Goal: Navigation & Orientation: Find specific page/section

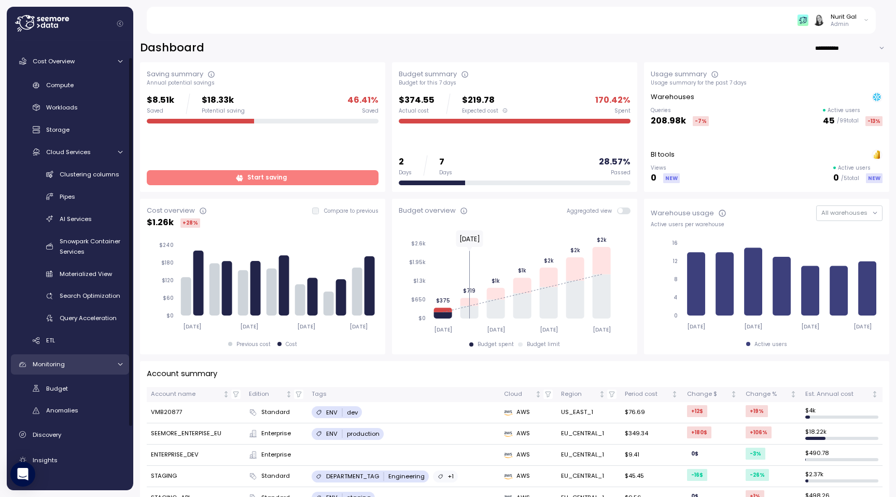
scroll to position [21, 0]
click at [79, 399] on div "Budget Anomalies" at bounding box center [70, 400] width 118 height 39
click at [79, 391] on div "Budget" at bounding box center [84, 389] width 76 height 10
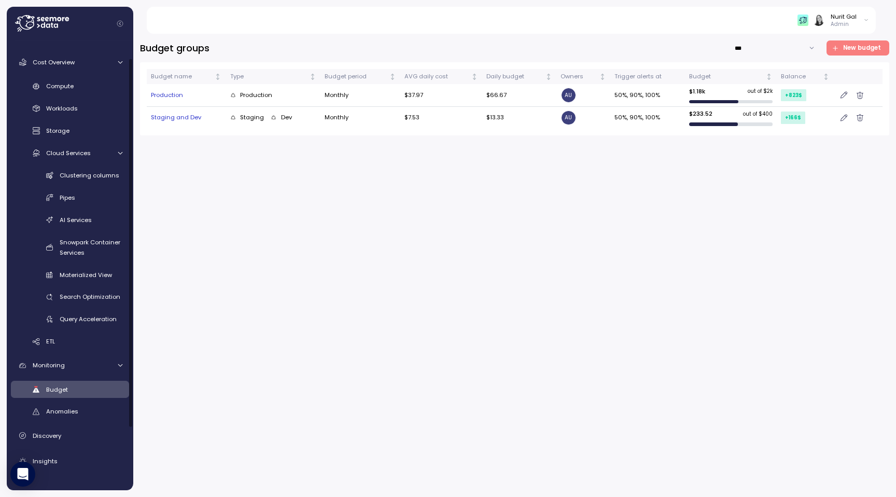
click at [288, 98] on div "Production" at bounding box center [273, 95] width 86 height 9
click at [160, 91] on div "Production" at bounding box center [186, 95] width 71 height 9
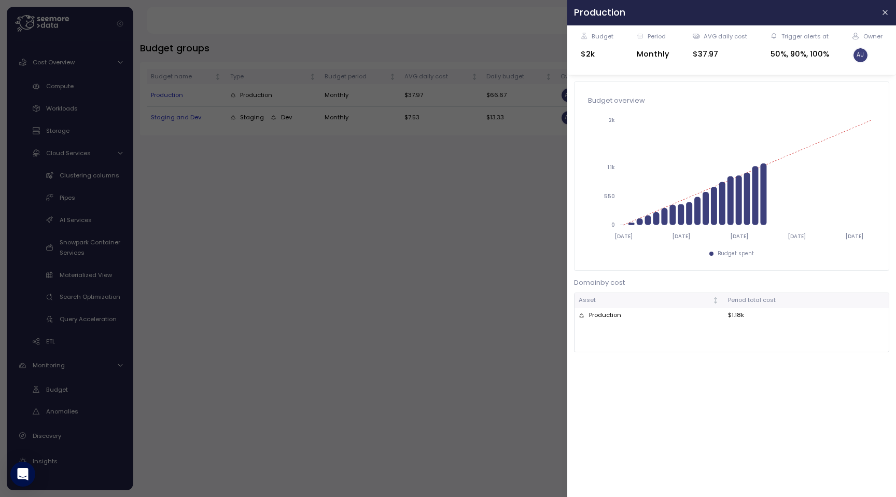
click at [346, 324] on div at bounding box center [448, 248] width 896 height 497
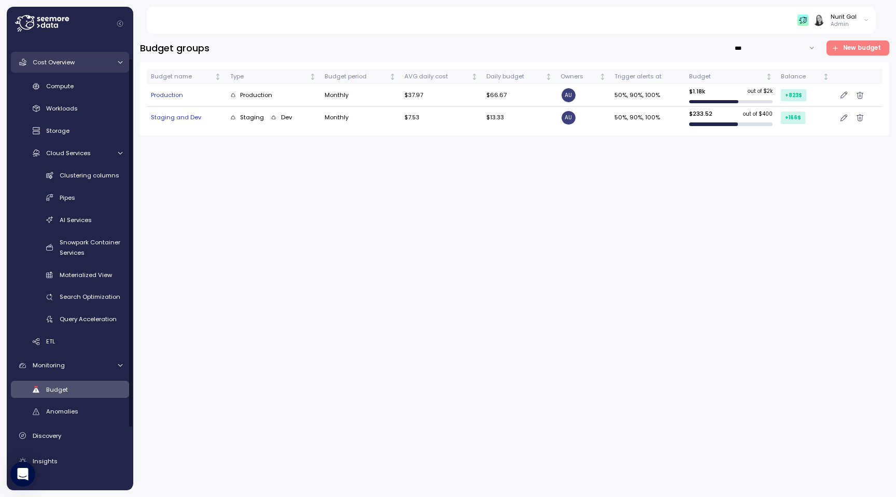
click at [85, 52] on link "Cost Overview" at bounding box center [70, 62] width 118 height 21
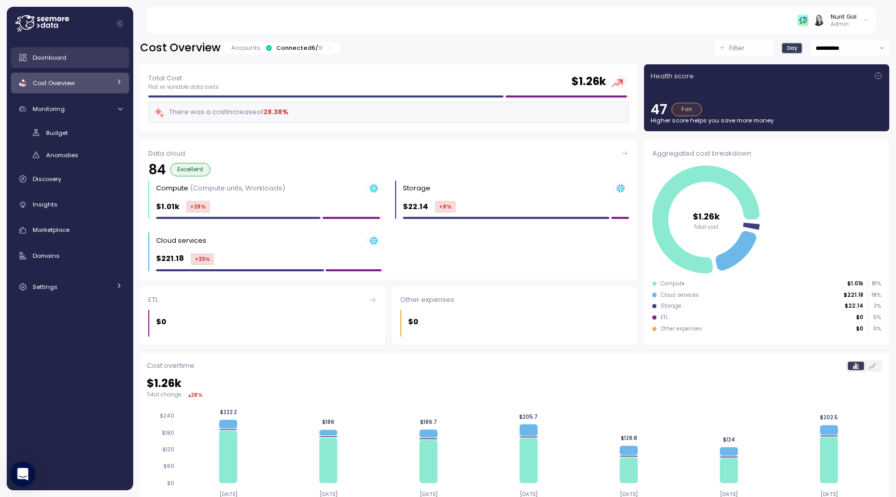
click at [68, 66] on link "Dashboard" at bounding box center [70, 57] width 118 height 21
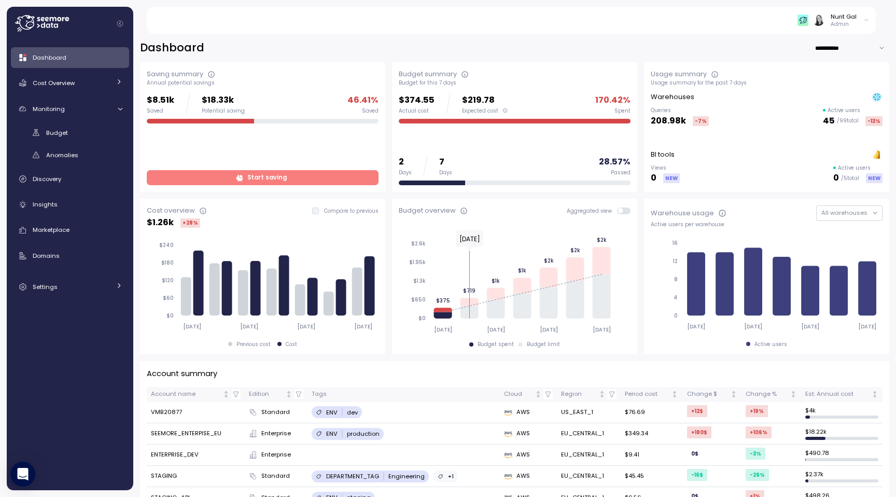
click at [623, 208] on span at bounding box center [627, 210] width 8 height 7
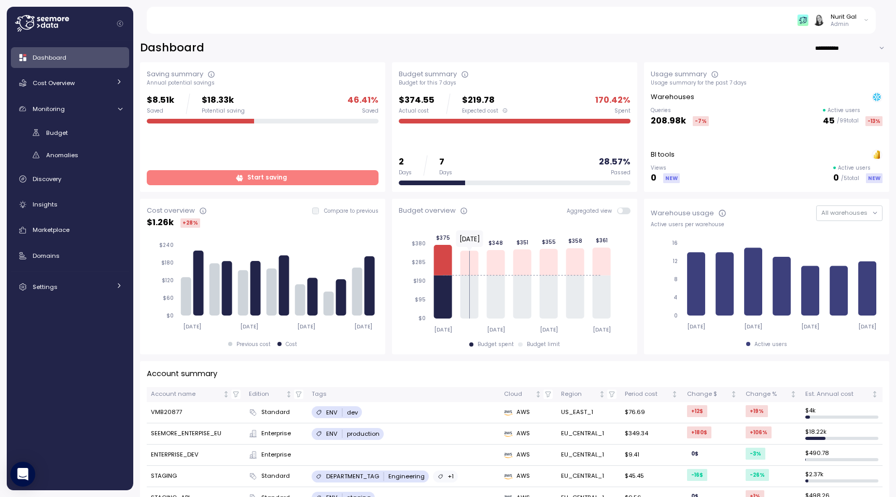
click at [621, 208] on span at bounding box center [620, 210] width 5 height 5
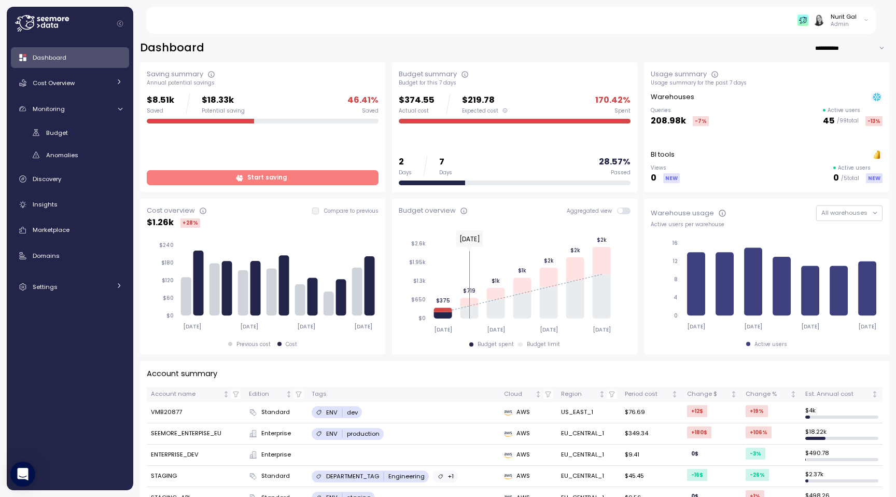
click at [623, 208] on span at bounding box center [627, 210] width 8 height 7
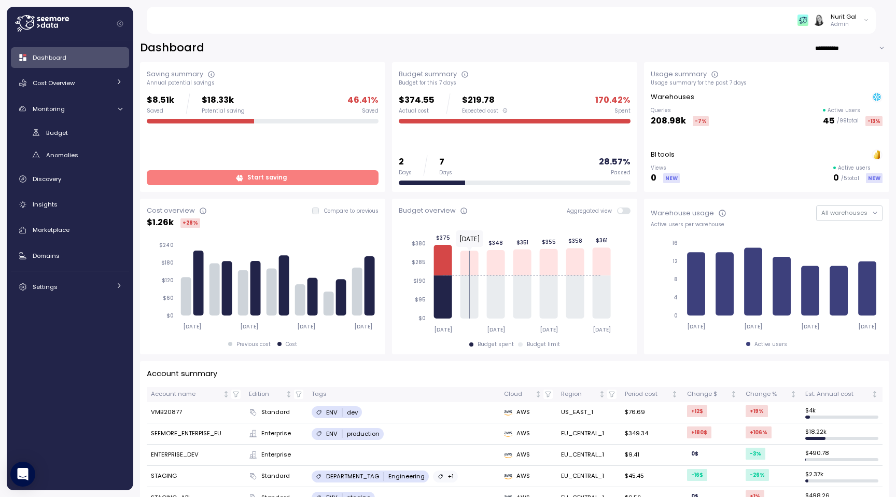
click at [621, 208] on span at bounding box center [620, 210] width 5 height 5
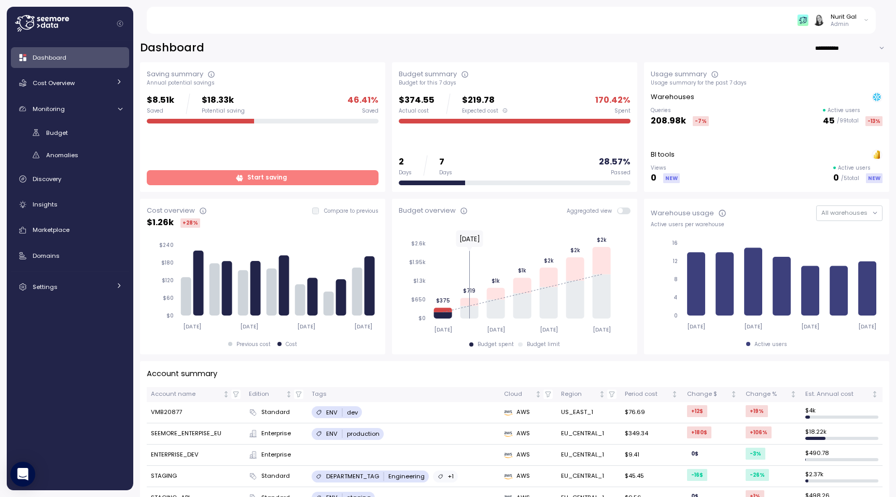
click at [623, 209] on span at bounding box center [627, 210] width 8 height 7
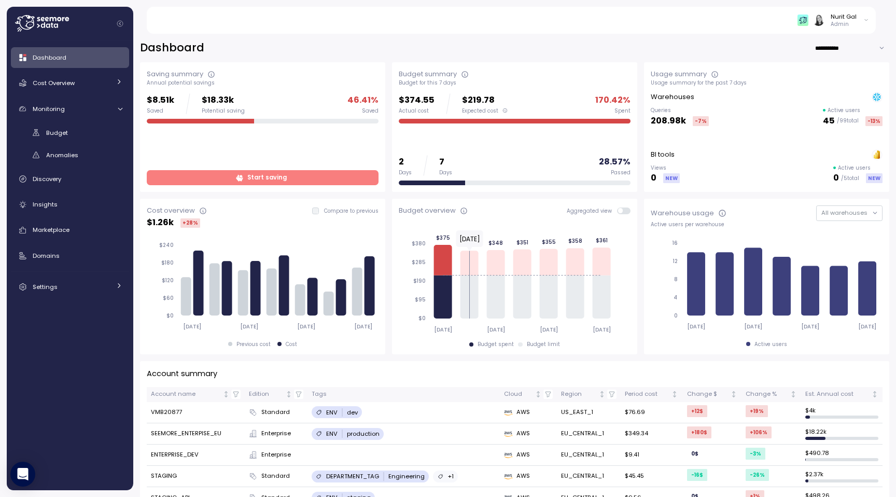
click at [624, 210] on span at bounding box center [627, 210] width 8 height 7
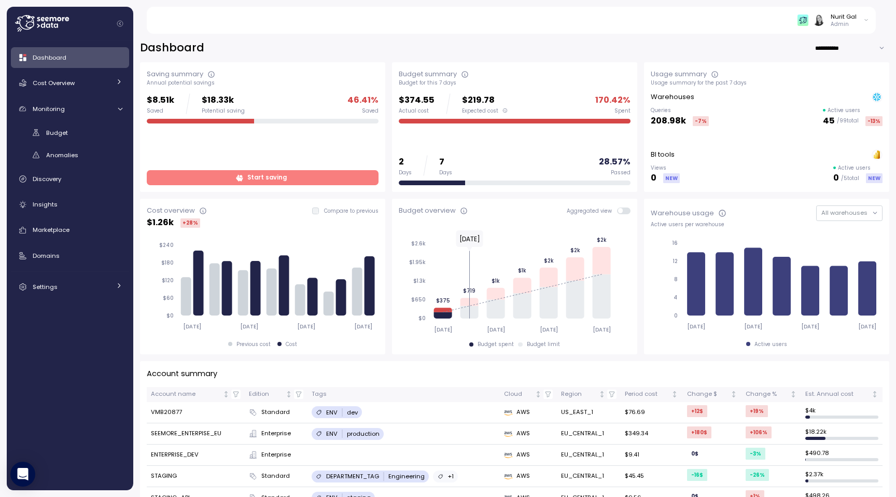
click at [623, 213] on span at bounding box center [627, 210] width 8 height 7
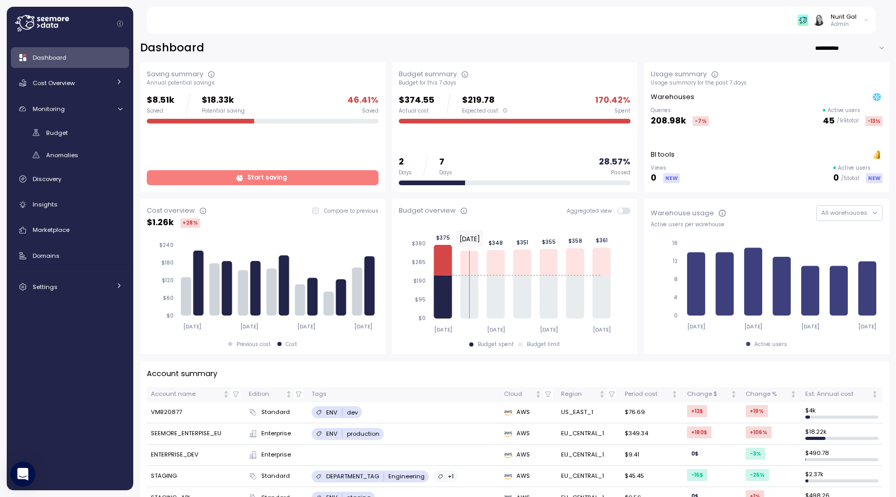
click at [620, 213] on span at bounding box center [620, 210] width 5 height 5
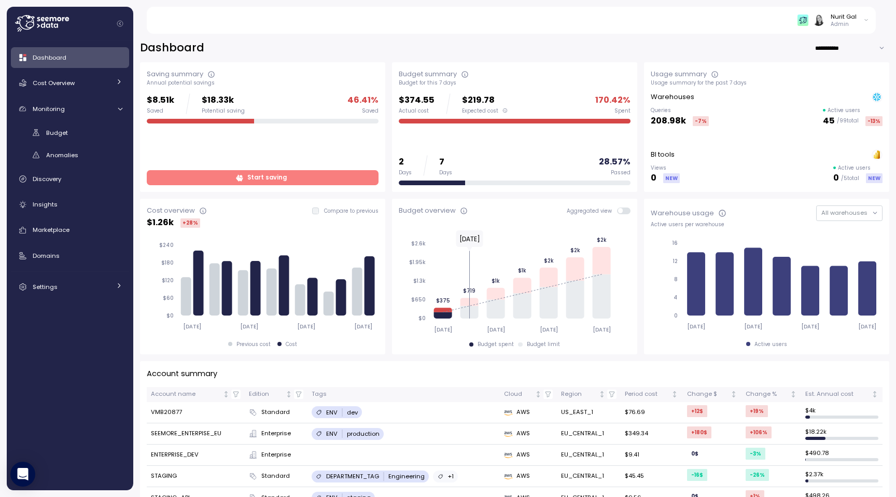
click at [623, 213] on span at bounding box center [627, 210] width 8 height 7
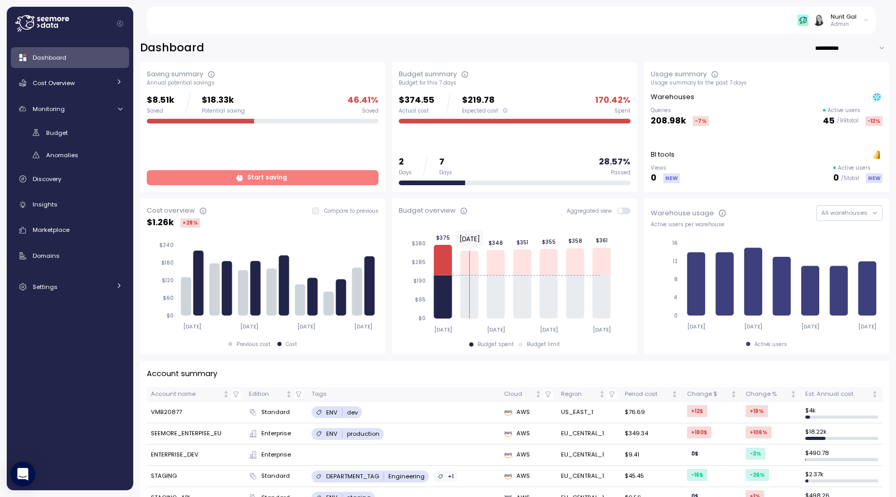
click at [620, 213] on span at bounding box center [620, 210] width 5 height 5
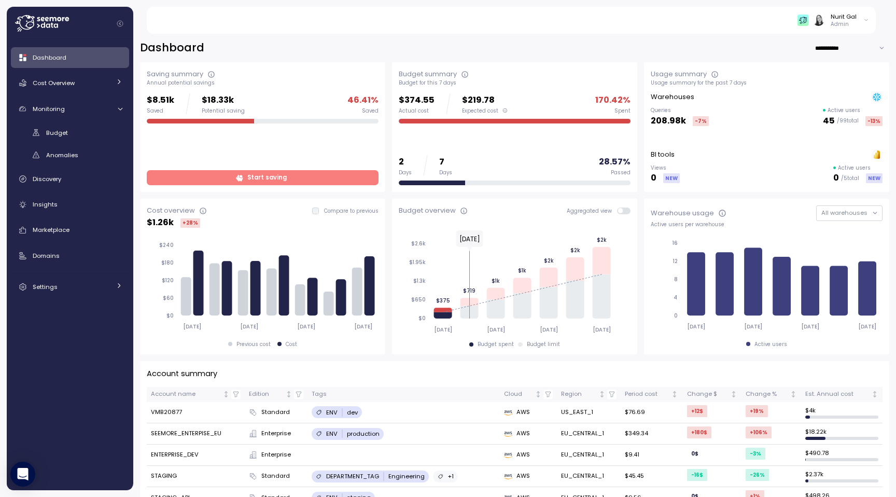
click at [623, 212] on span at bounding box center [627, 210] width 8 height 7
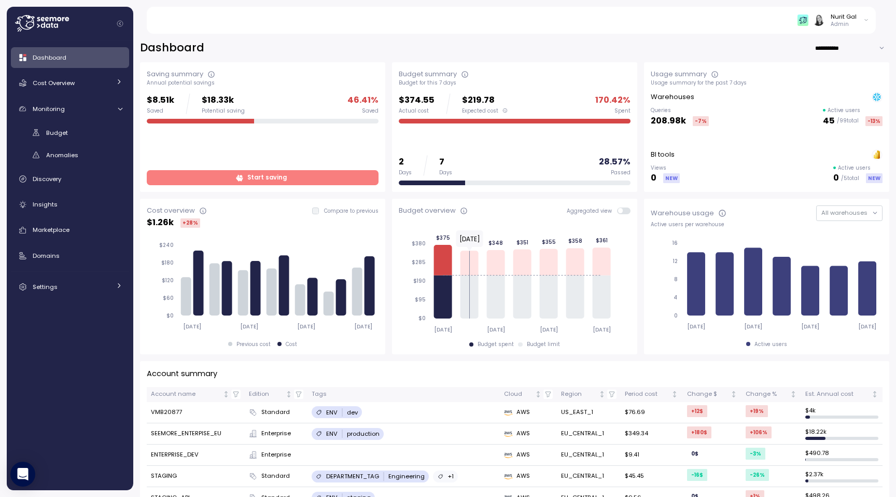
click at [843, 53] on input "**********" at bounding box center [852, 47] width 75 height 15
click at [828, 115] on span "Last year" at bounding box center [833, 111] width 27 height 9
type input "*********"
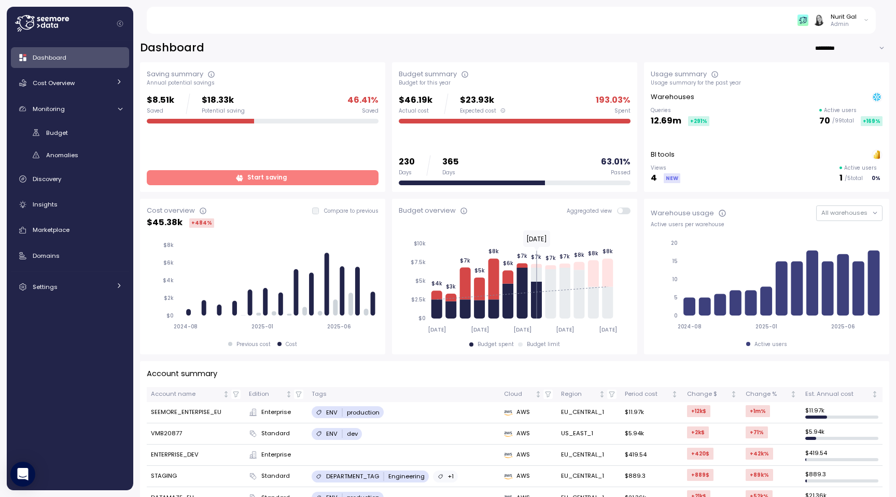
click at [820, 27] on div "Nurit Gal Admin" at bounding box center [834, 20] width 72 height 16
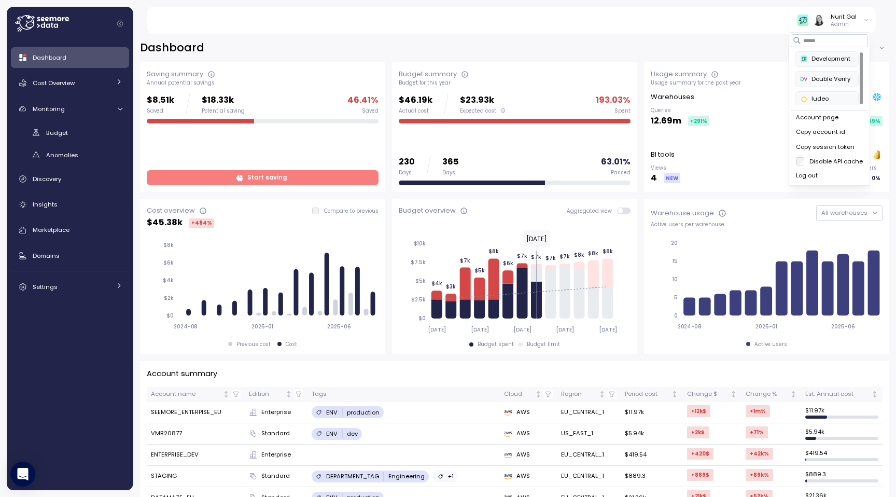
click at [819, 77] on div "Double Verify" at bounding box center [827, 79] width 52 height 9
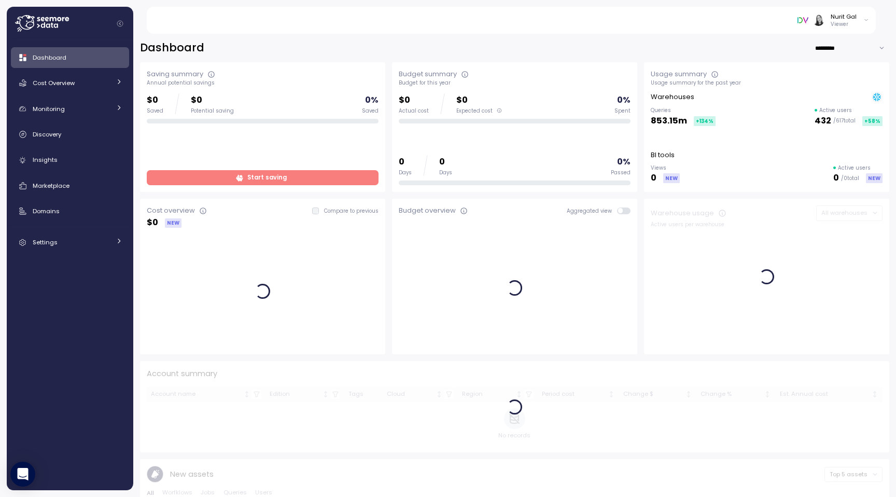
click at [828, 50] on input "*********" at bounding box center [852, 47] width 75 height 15
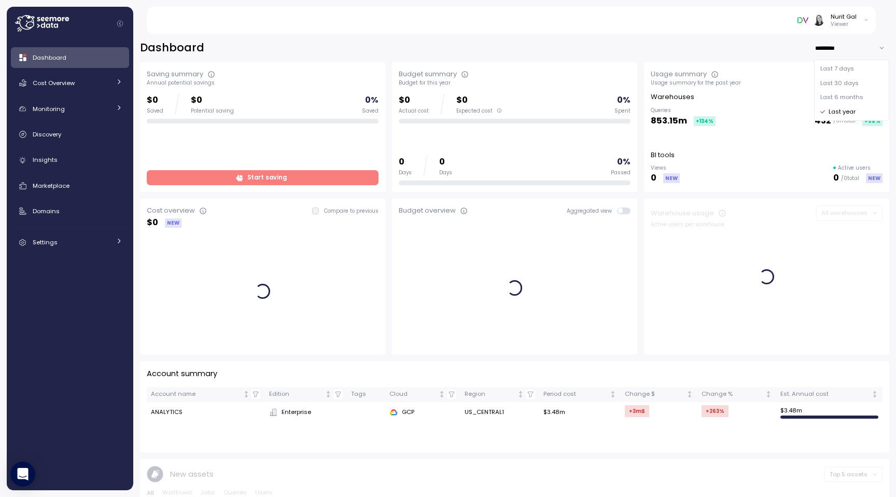
click at [826, 93] on span "Last 6 months" at bounding box center [841, 97] width 43 height 9
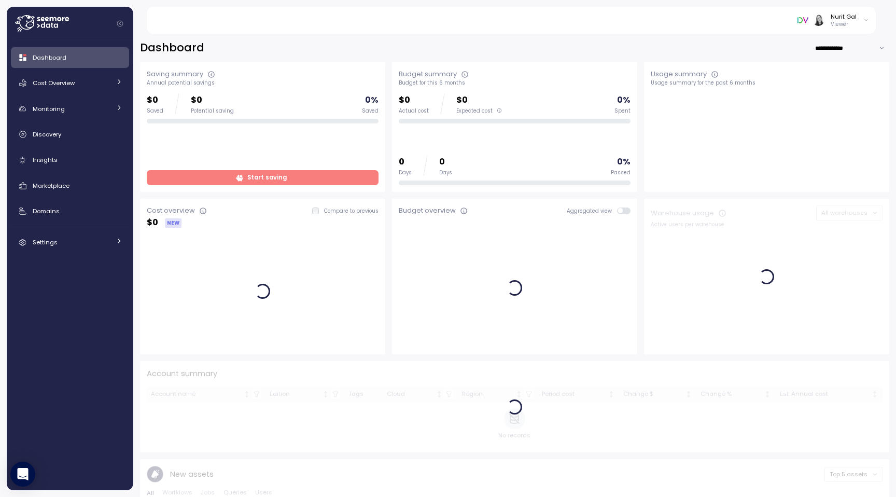
click at [829, 45] on input "**********" at bounding box center [852, 47] width 75 height 15
click at [842, 78] on div "Last 30 days" at bounding box center [851, 83] width 71 height 14
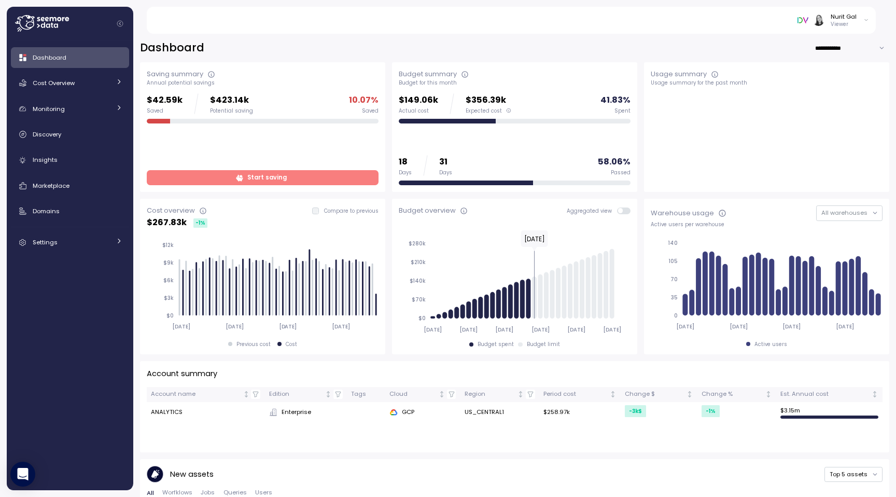
click at [843, 54] on input "**********" at bounding box center [852, 47] width 75 height 15
click at [839, 70] on span "Last 7 days" at bounding box center [837, 68] width 34 height 9
type input "**********"
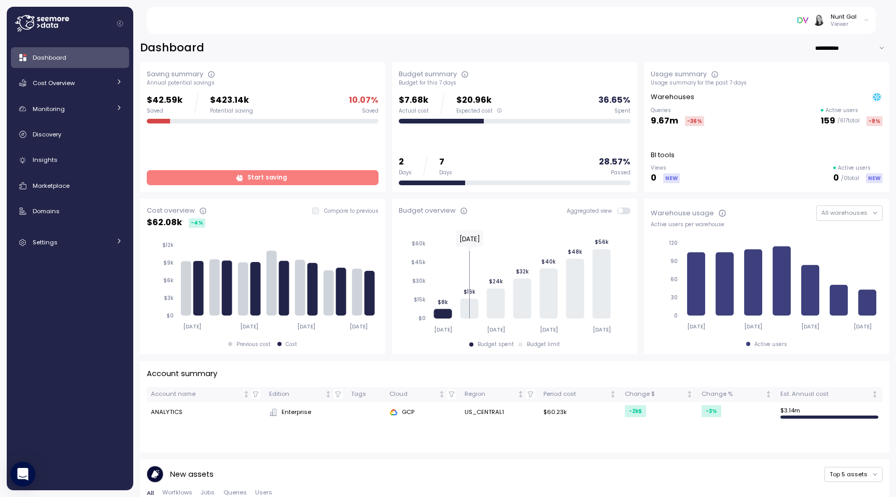
click at [623, 212] on span at bounding box center [627, 210] width 8 height 7
click at [624, 210] on span at bounding box center [627, 210] width 8 height 7
click at [627, 211] on span at bounding box center [627, 210] width 8 height 7
click at [860, 11] on div "Nurit Gal Viewer" at bounding box center [518, 20] width 718 height 27
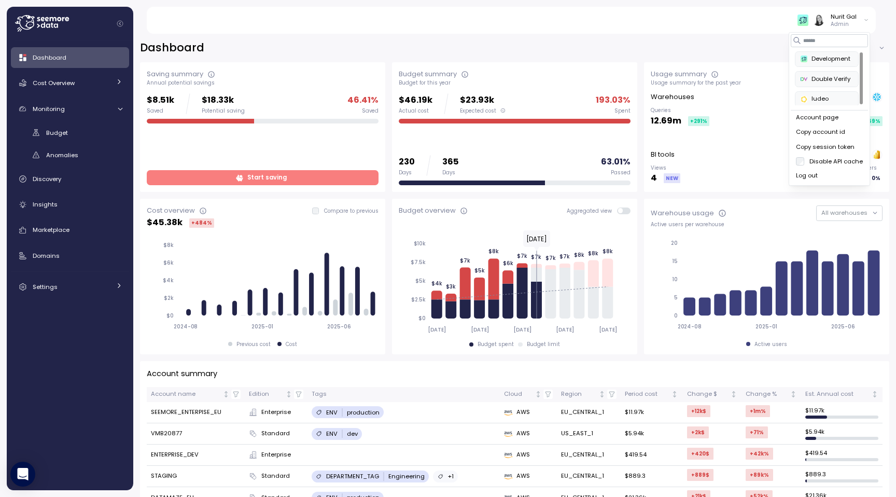
click at [438, 55] on div "Dashboard *********" at bounding box center [514, 47] width 749 height 15
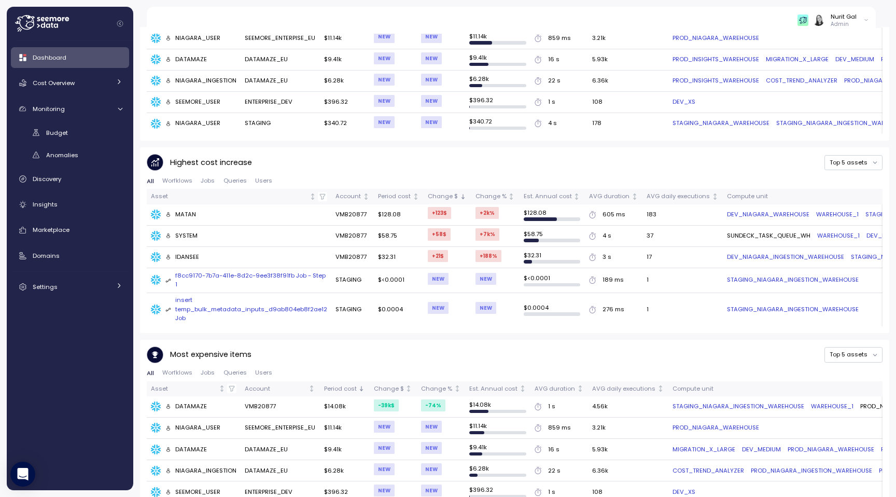
scroll to position [581, 0]
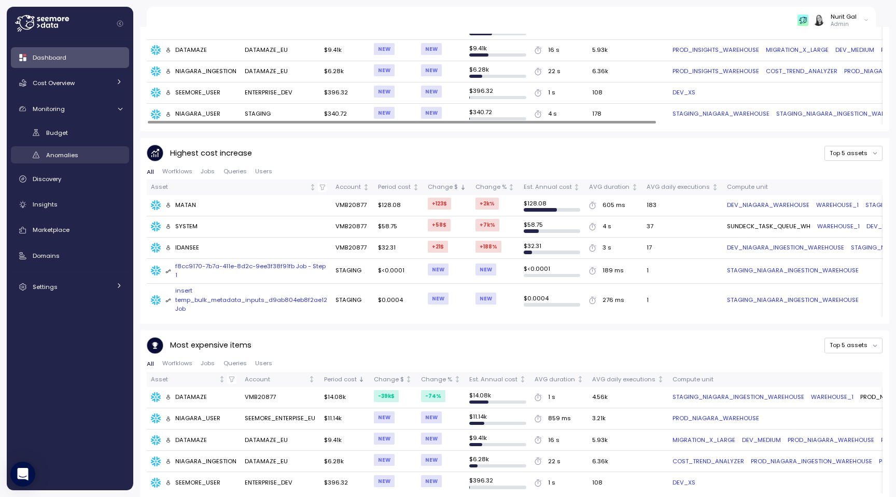
click at [58, 158] on span "Anomalies" at bounding box center [62, 155] width 32 height 8
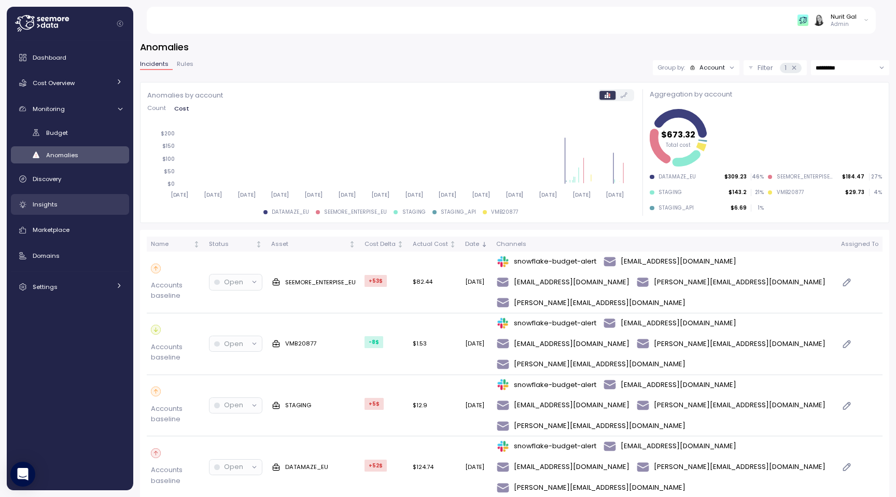
click at [60, 201] on div "Insights" at bounding box center [78, 204] width 90 height 10
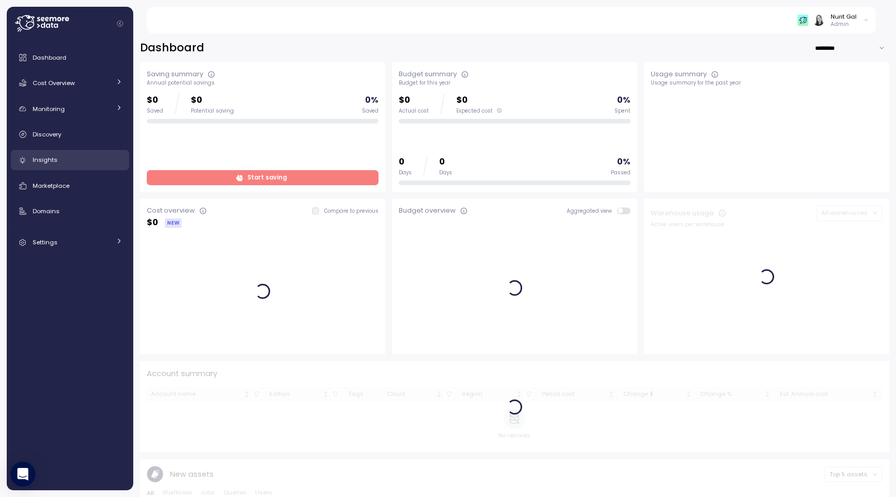
click at [55, 161] on span "Insights" at bounding box center [45, 160] width 25 height 8
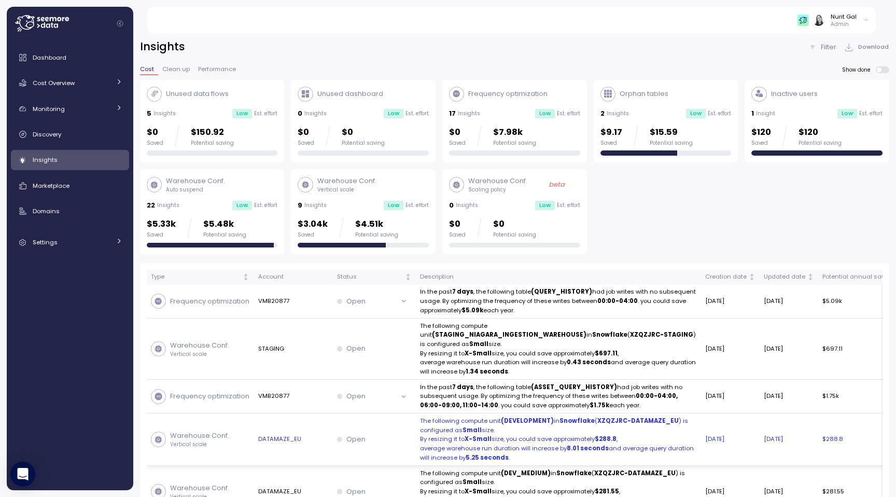
scroll to position [2, 0]
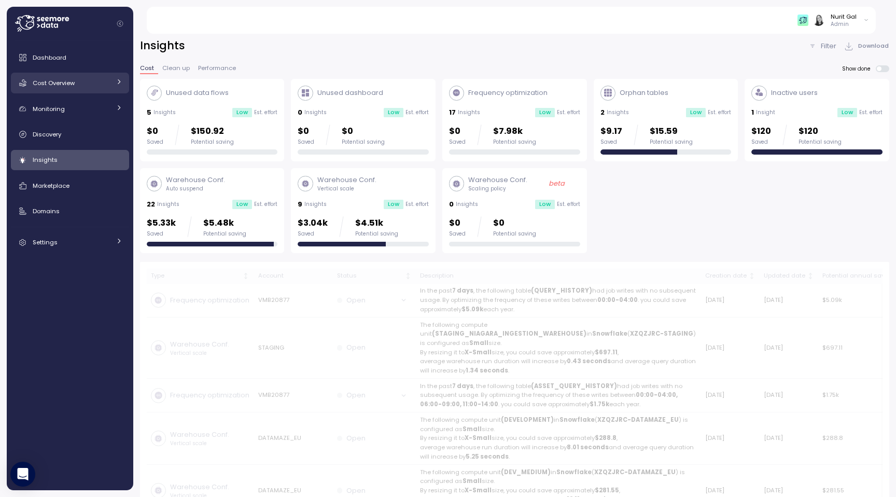
click at [72, 90] on link "Cost Overview" at bounding box center [70, 83] width 118 height 21
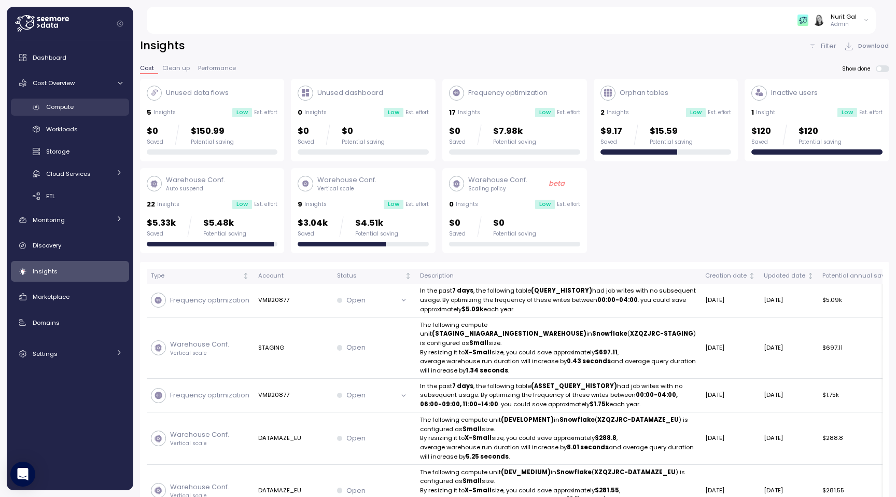
click at [75, 115] on link "Compute" at bounding box center [70, 107] width 118 height 17
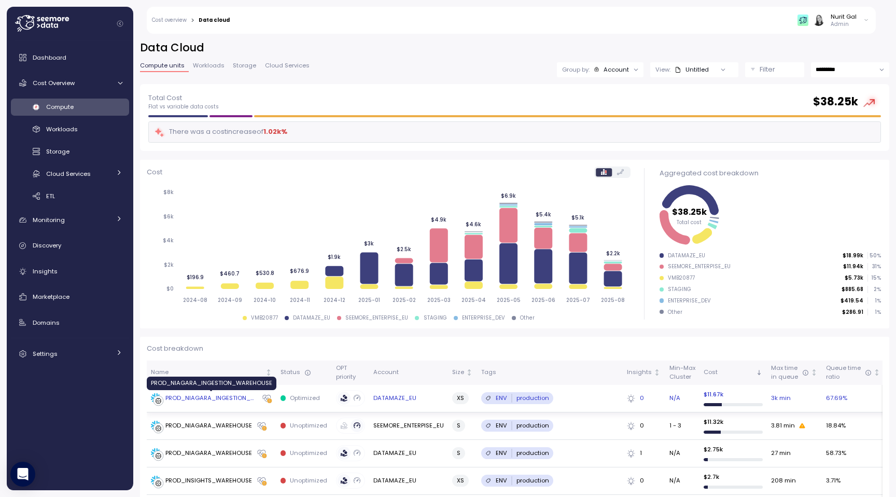
click at [229, 394] on div "PROD_NIAGARA_INGESTION_WAREHOUSE" at bounding box center [211, 398] width 92 height 9
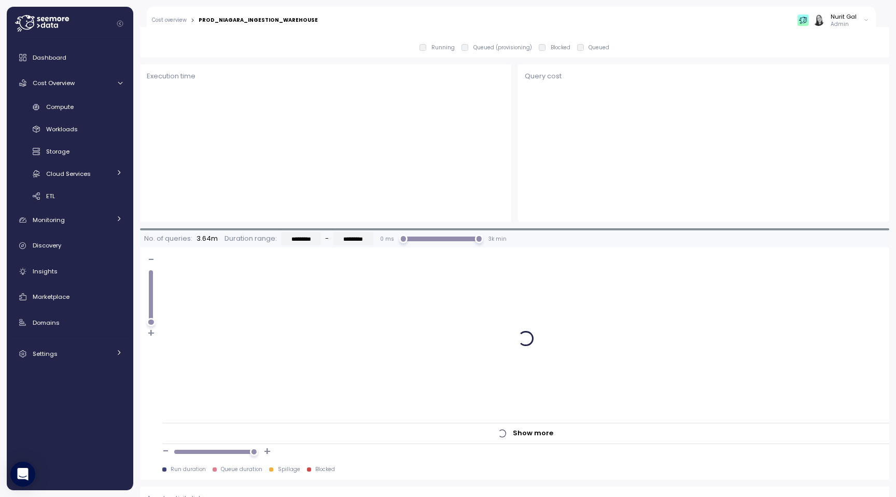
scroll to position [611, 0]
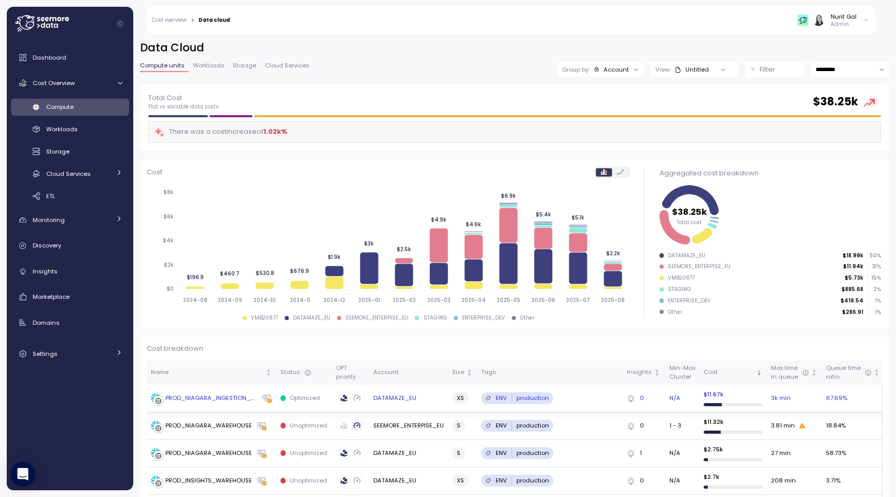
click at [200, 404] on td "PROD_NIAGARA_INGESTION_WAREHOUSE" at bounding box center [212, 398] width 130 height 27
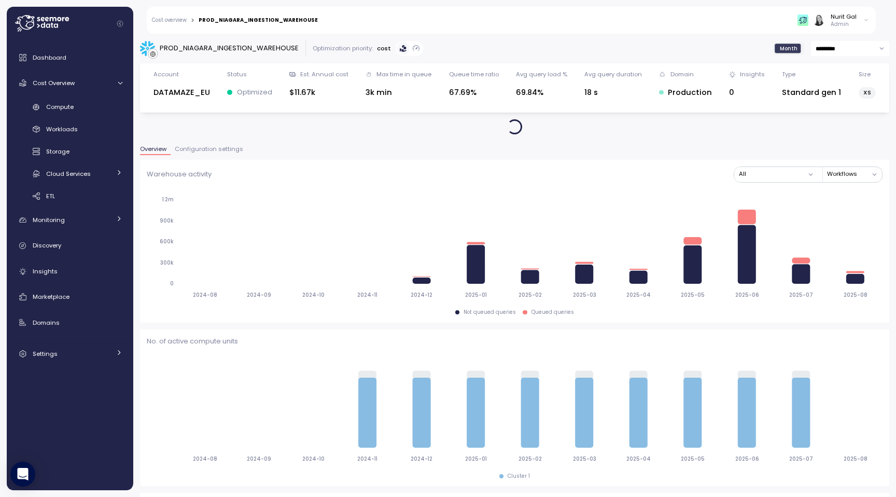
click at [221, 146] on span "Configuration settings" at bounding box center [209, 149] width 68 height 6
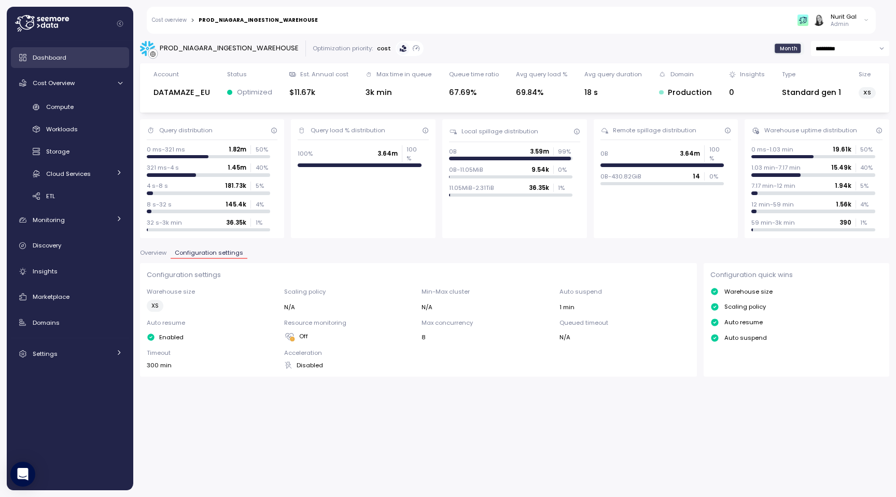
click at [50, 52] on div "Dashboard" at bounding box center [78, 57] width 90 height 10
